Goal: Information Seeking & Learning: Learn about a topic

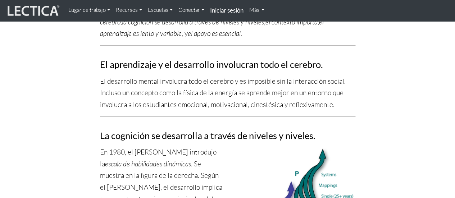
scroll to position [302, 0]
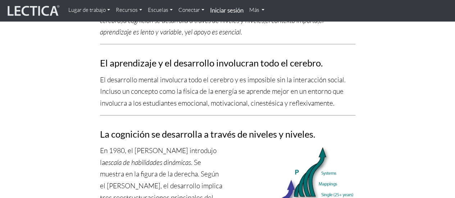
drag, startPoint x: 101, startPoint y: 68, endPoint x: 315, endPoint y: 100, distance: 215.9
copy font
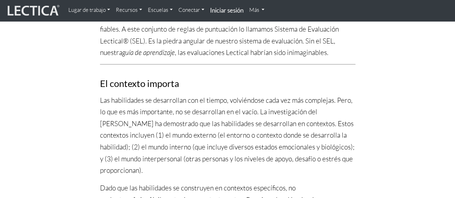
scroll to position [689, 0]
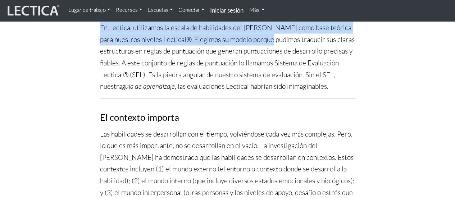
drag, startPoint x: 201, startPoint y: 82, endPoint x: 256, endPoint y: 46, distance: 65.2
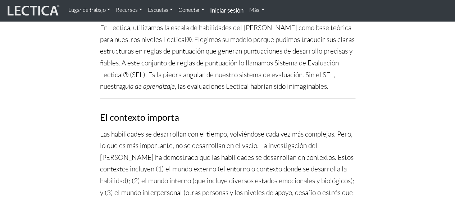
click at [201, 128] on p "Las habilidades se desarrollan con el tiempo, volviéndose cada vez más compleja…" at bounding box center [227, 169] width 255 height 82
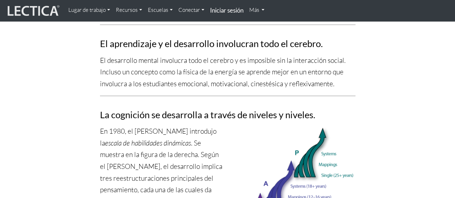
scroll to position [300, 0]
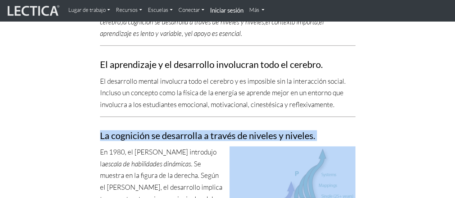
drag, startPoint x: 101, startPoint y: 124, endPoint x: 276, endPoint y: 131, distance: 175.5
copy font "La cognición se desarrolla a través de niveles y niveles."
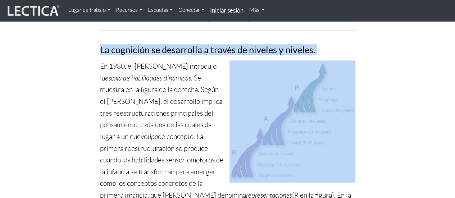
scroll to position [387, 0]
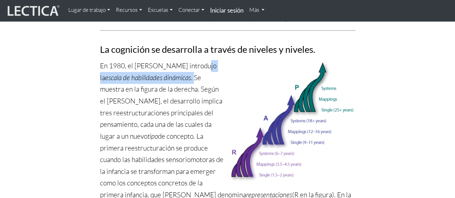
drag, startPoint x: 195, startPoint y: 55, endPoint x: 171, endPoint y: 72, distance: 29.1
click at [171, 72] on p "En 1980, el Dr. Fischer introdujo la escala de habilidades dinámicas . Se muest…" at bounding box center [227, 189] width 255 height 258
copy p "la escala de habilidades dinámicas ."
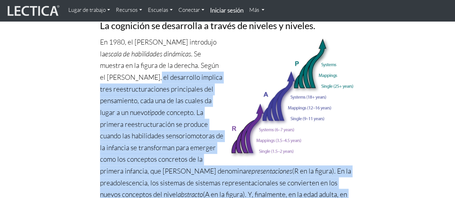
scroll to position [415, 0]
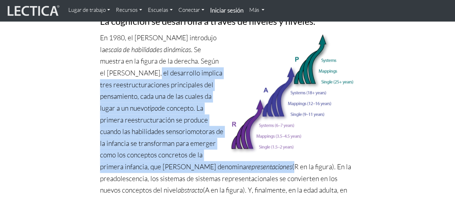
drag, startPoint x: 99, startPoint y: 91, endPoint x: 263, endPoint y: 151, distance: 174.2
copy p "el desarrollo implica tres reestructuraciones principales del pensamiento, cada…"
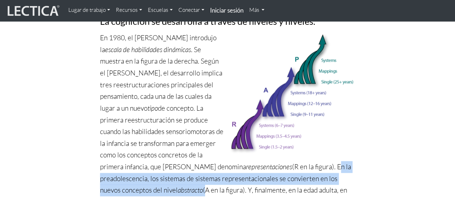
drag, startPoint x: 307, startPoint y: 155, endPoint x: 206, endPoint y: 178, distance: 102.9
click at [206, 178] on p "En 1980, el Dr. Fischer introdujo la escala de habilidades dinámicas . Se muest…" at bounding box center [227, 161] width 255 height 258
copy p "En la preadolescencia, los sistemas de sistemas representacionales se convierte…"
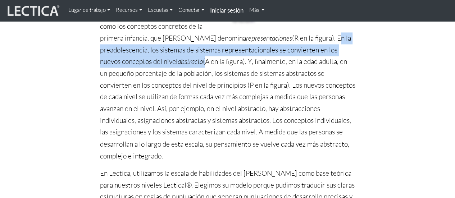
scroll to position [544, 0]
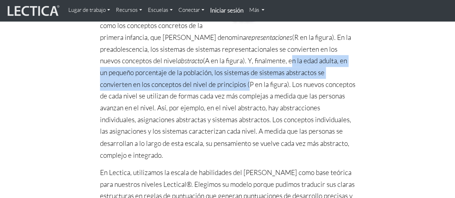
drag, startPoint x: 291, startPoint y: 50, endPoint x: 247, endPoint y: 70, distance: 49.4
click at [247, 70] on font "(A en la figura). Y, finalmente, en la edad adulta, en un pequeño porcentaje de…" at bounding box center [227, 107] width 255 height 102
copy font "en la edad adulta, en un pequeño porcentaje de la población, los sistemas de si…"
drag, startPoint x: 290, startPoint y: 71, endPoint x: 287, endPoint y: 143, distance: 72.3
click at [287, 143] on p "En 1980, el Dr. Fischer introdujo la escala de habilidades dinámicas . Se muest…" at bounding box center [227, 32] width 255 height 258
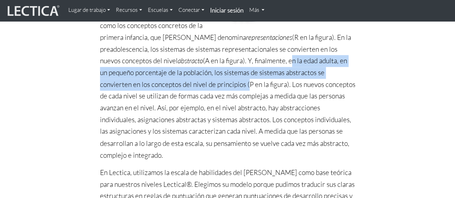
copy font "Los nuevos conceptos de cada nivel se utilizan de formas cada vez más complejas…"
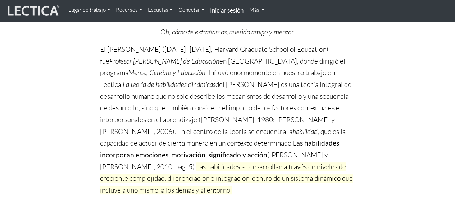
scroll to position [0, 0]
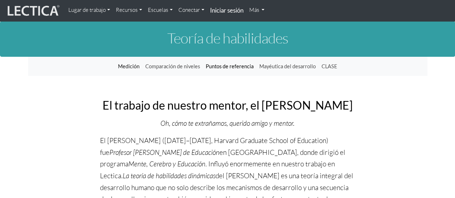
click at [221, 65] on font "Puntos de referencia" at bounding box center [230, 66] width 48 height 6
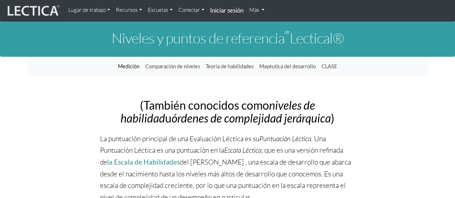
click at [126, 65] on font "Medición" at bounding box center [129, 66] width 22 height 6
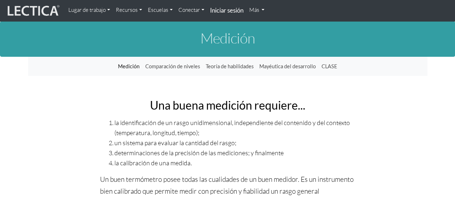
click at [90, 10] on font "Lugar de trabajo" at bounding box center [86, 9] width 37 height 7
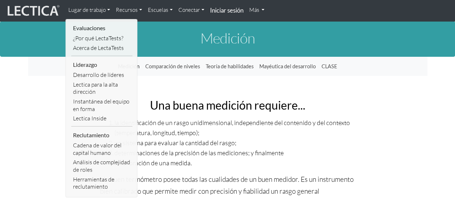
click at [161, 32] on h1 "Medición" at bounding box center [227, 38] width 399 height 16
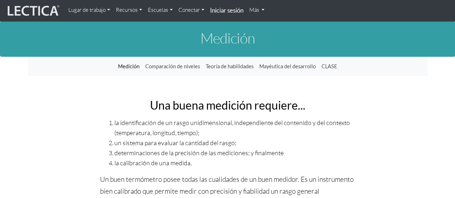
click at [253, 11] on font "Más" at bounding box center [254, 9] width 10 height 7
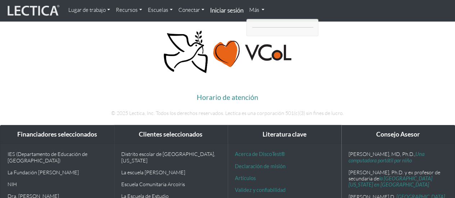
scroll to position [943, 0]
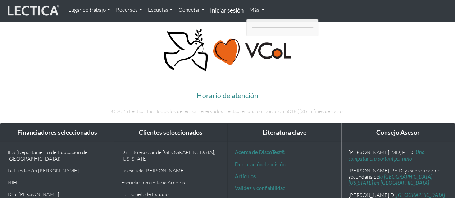
click at [125, 11] on font "Recursos" at bounding box center [127, 9] width 22 height 7
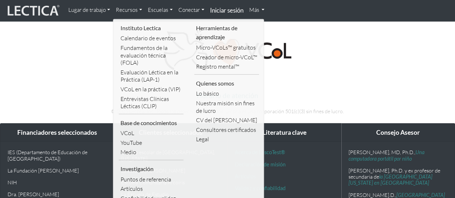
click at [158, 11] on font "Escuelas" at bounding box center [158, 9] width 20 height 7
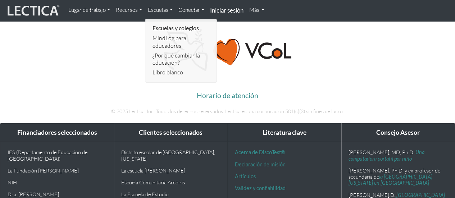
click at [187, 13] on font "Conectar" at bounding box center [189, 9] width 22 height 7
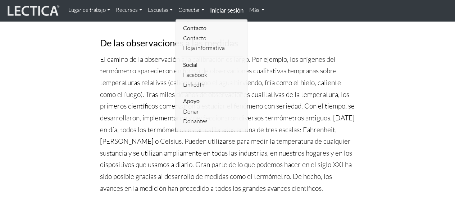
scroll to position [0, 0]
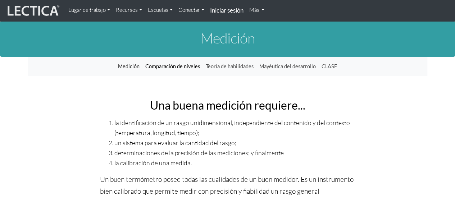
click at [181, 67] on font "Comparación de niveles" at bounding box center [172, 66] width 55 height 6
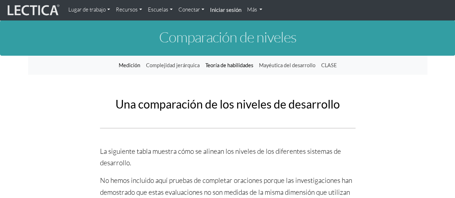
click at [218, 65] on font "Teoría de habilidades" at bounding box center [229, 65] width 48 height 6
